Goal: Information Seeking & Learning: Understand process/instructions

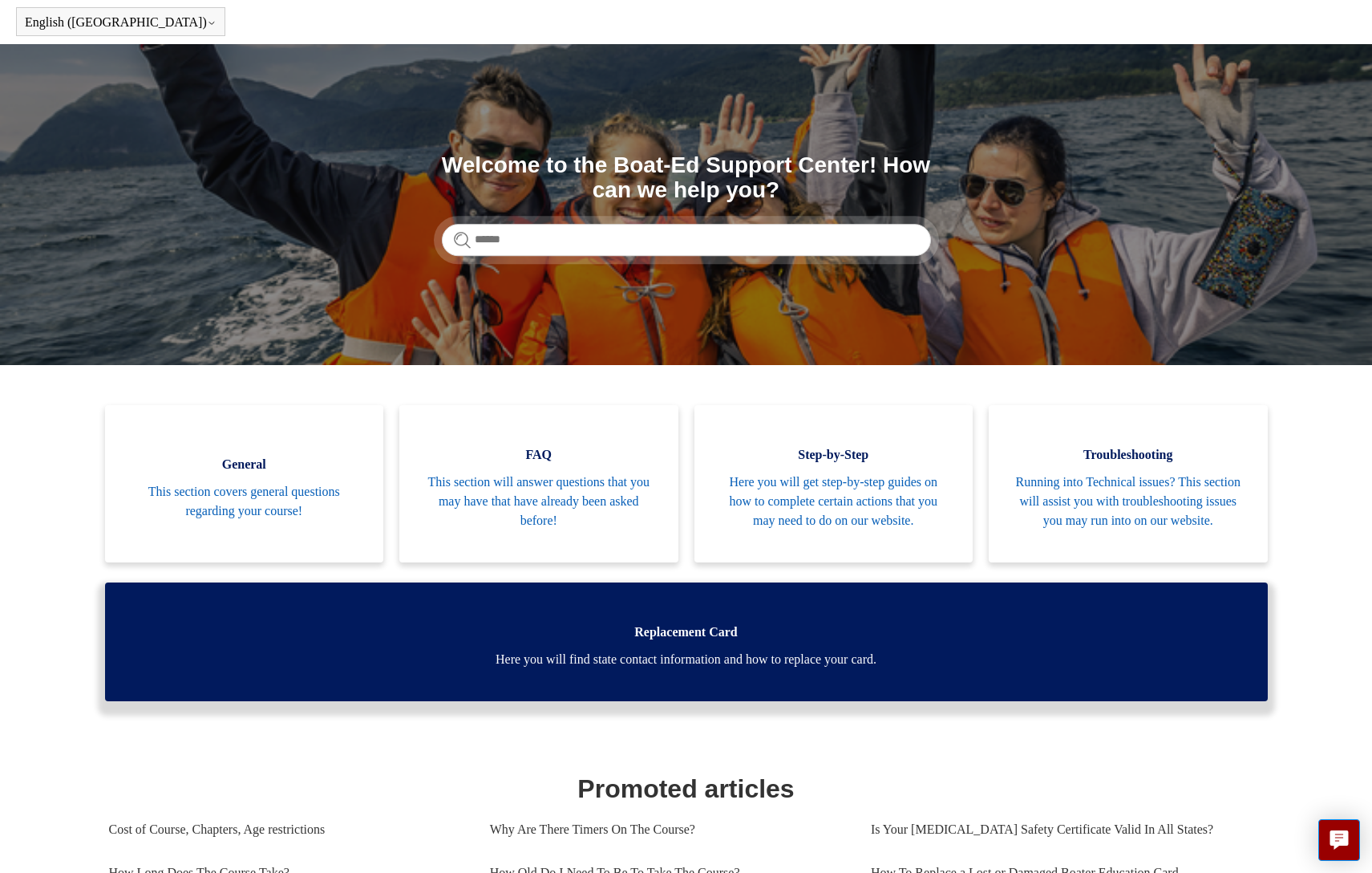
scroll to position [60, 0]
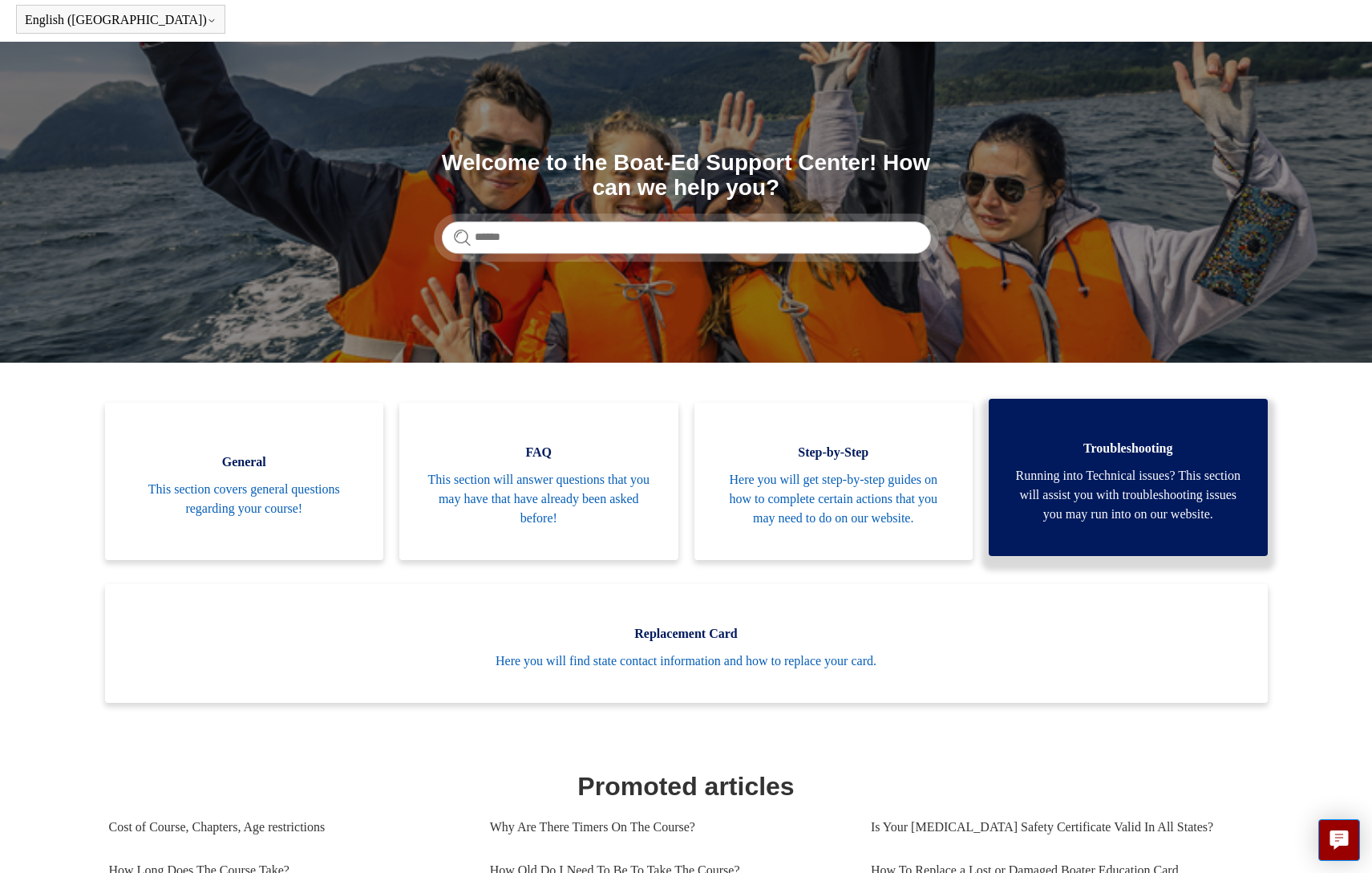
click at [1113, 495] on span "Running into Technical issues? This section will assist you with troubleshootin…" at bounding box center [1129, 495] width 231 height 58
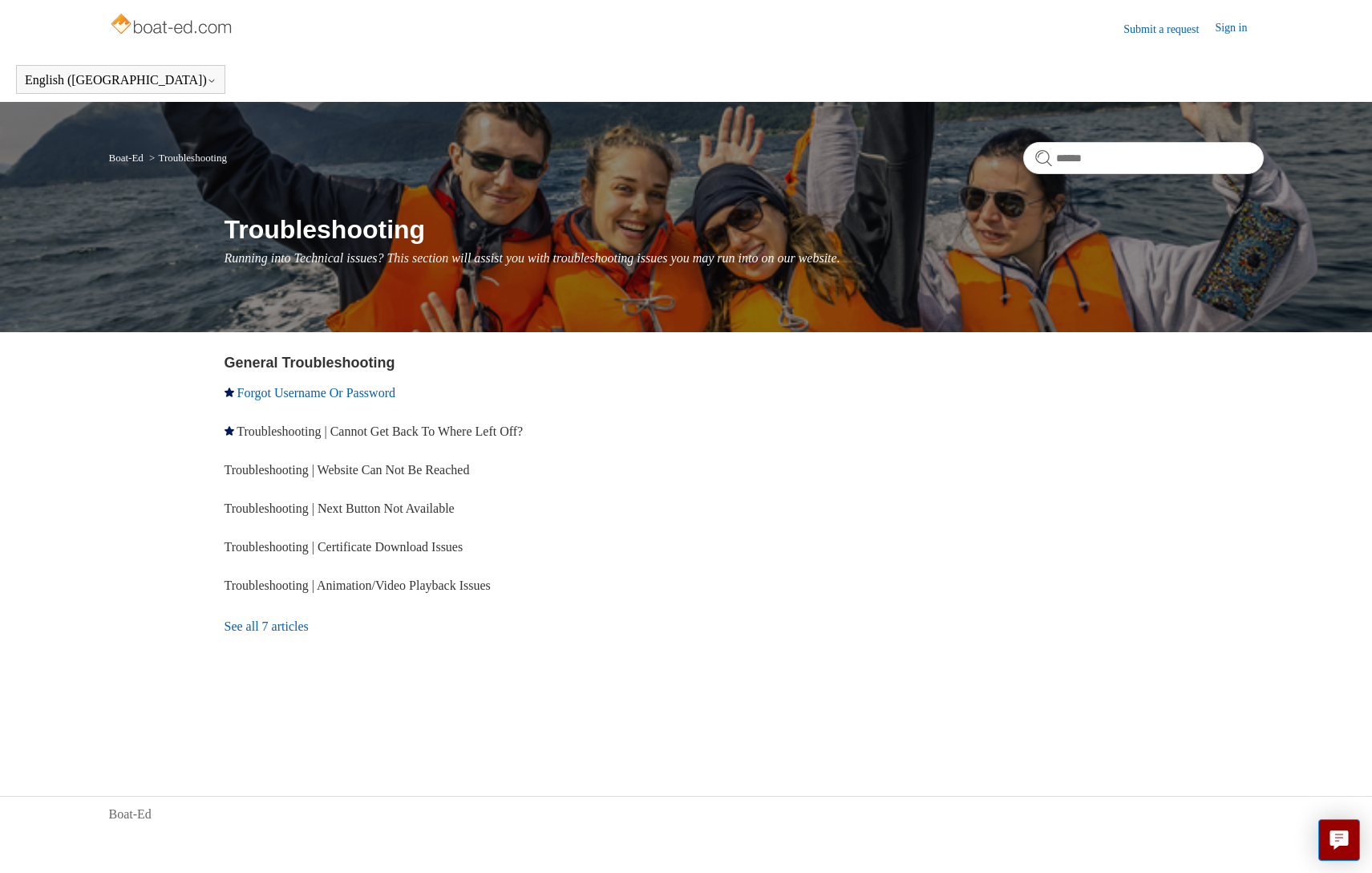
click at [338, 387] on link "Forgot Username Or Password" at bounding box center [316, 393] width 158 height 13
